Goal: Task Accomplishment & Management: Use online tool/utility

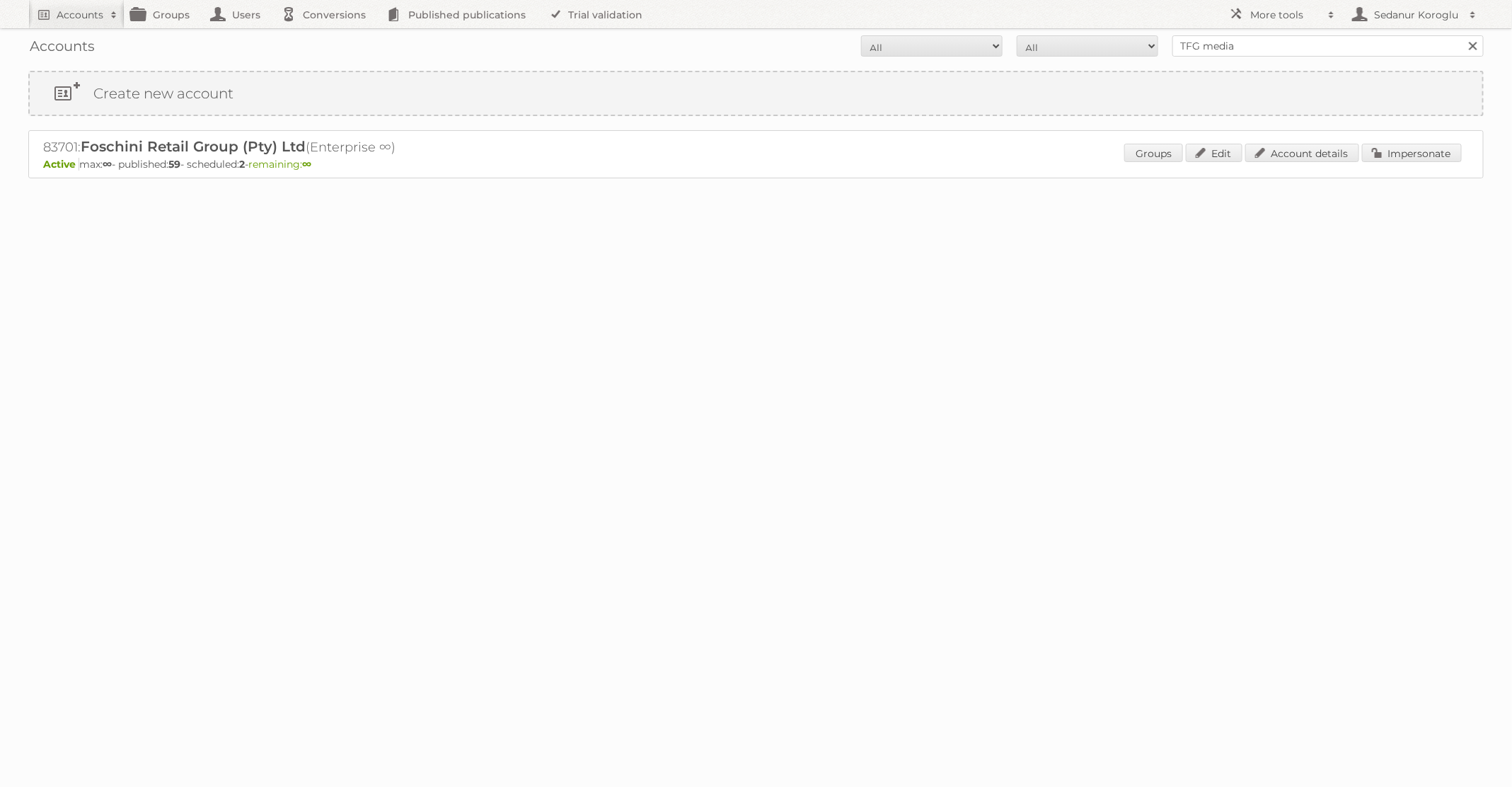
click at [1114, 47] on form "All Active Expired Pending All Paid Trials Self service TFG media Search" at bounding box center [756, 46] width 1456 height 21
type input "Welkoop"
click at [1462, 36] on input "Search" at bounding box center [1473, 46] width 21 height 21
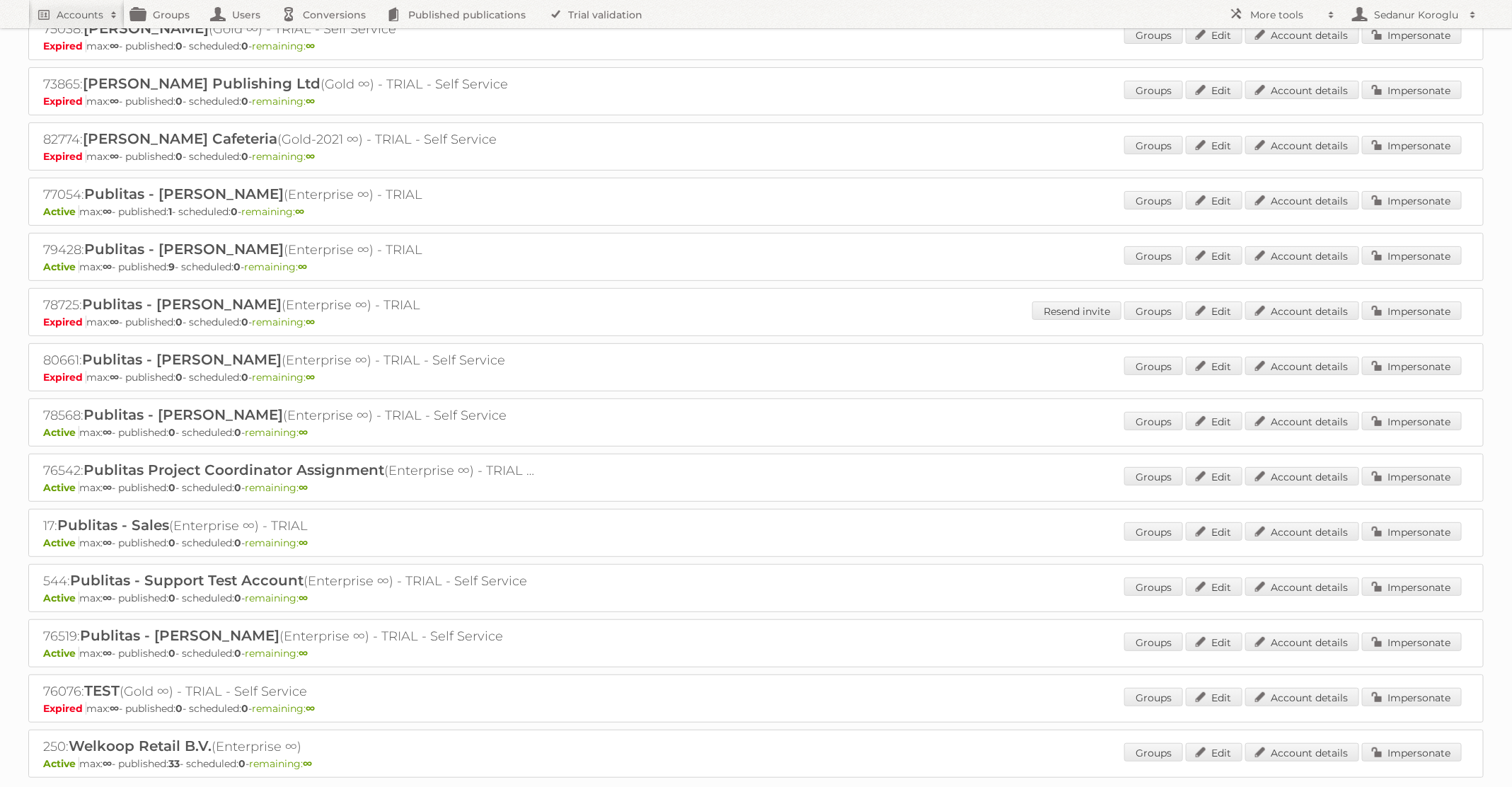
scroll to position [198, 0]
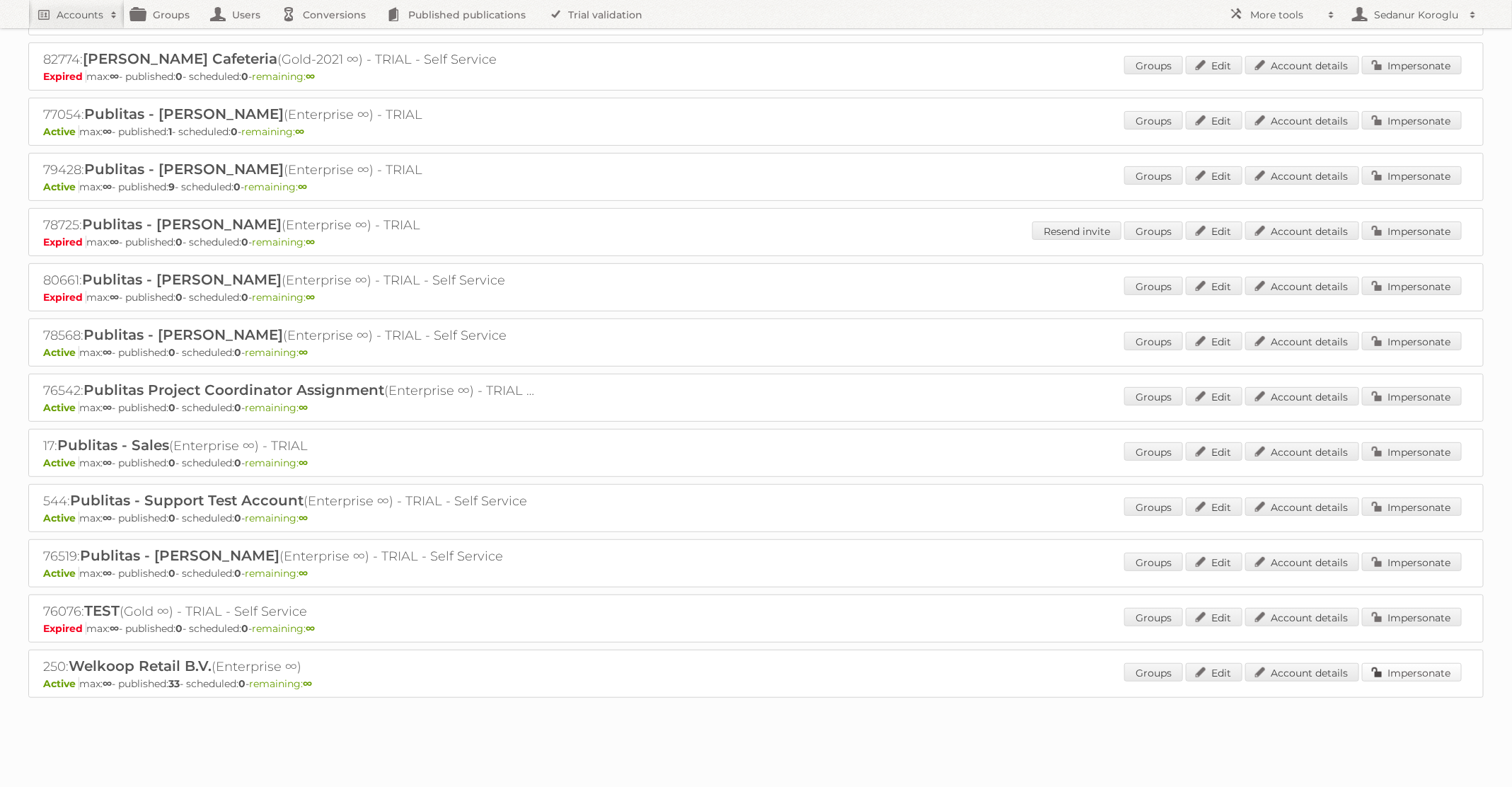
click at [1397, 669] on link "Impersonate" at bounding box center [1412, 672] width 100 height 19
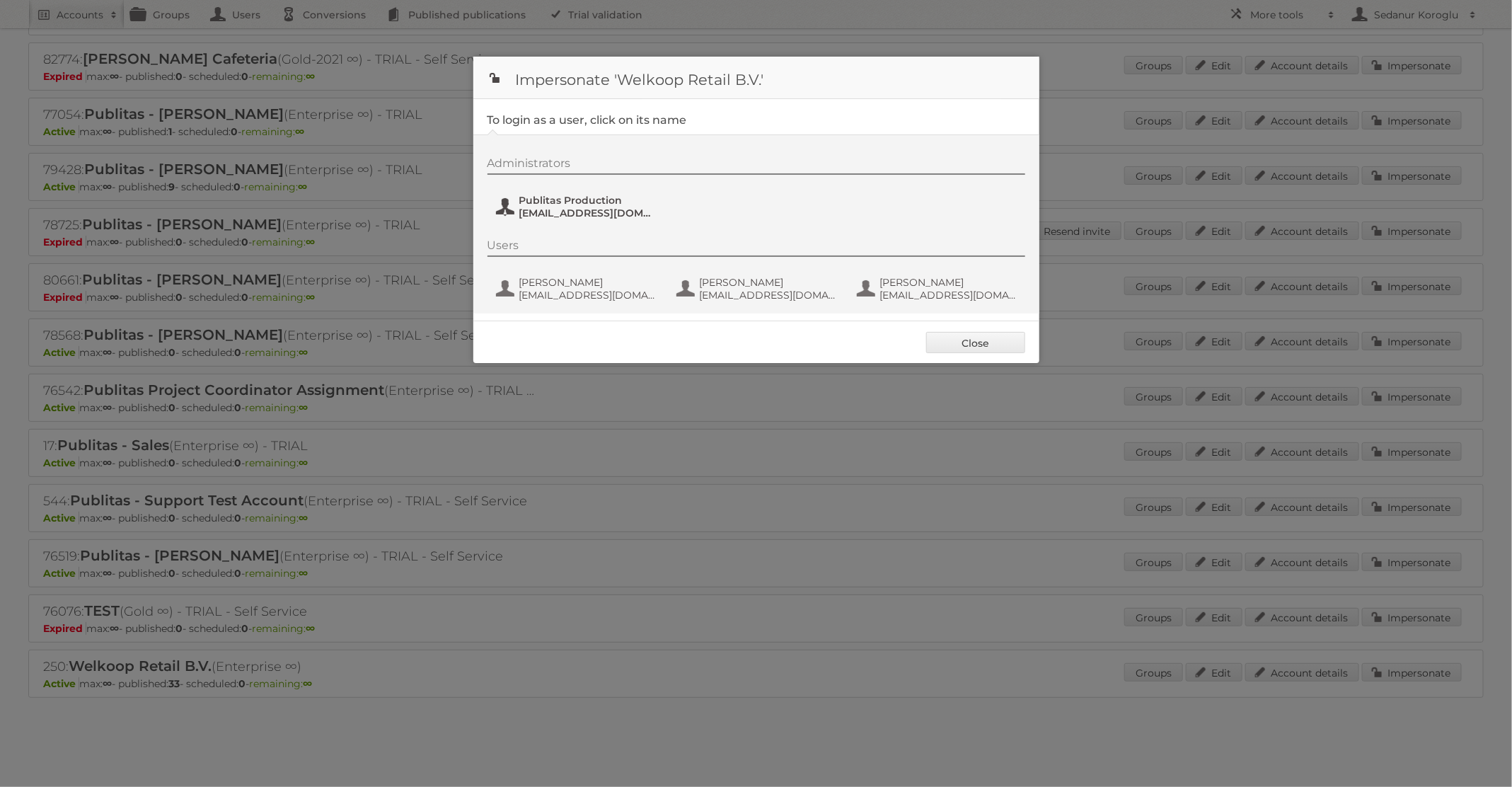
click at [634, 198] on span "Publitas Production" at bounding box center [588, 200] width 137 height 13
